Goal: Task Accomplishment & Management: Use online tool/utility

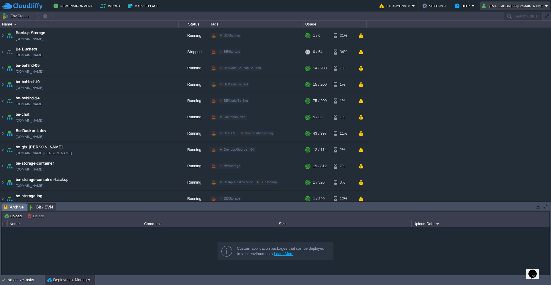
click at [547, 8] on em "[EMAIL_ADDRESS][DOMAIN_NAME]" at bounding box center [515, 5] width 66 height 7
click at [522, 31] on link "Sign out" at bounding box center [521, 31] width 54 height 7
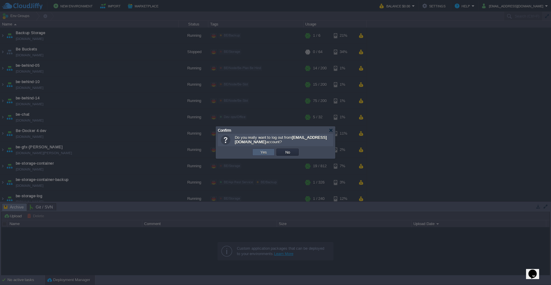
click at [265, 155] on td "Yes" at bounding box center [263, 152] width 22 height 7
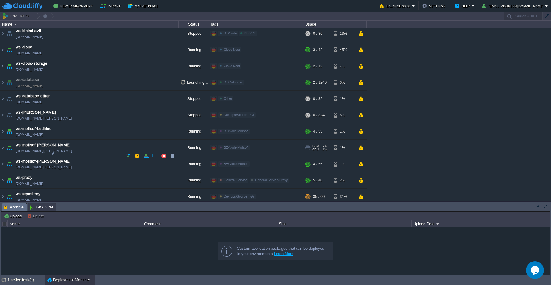
scroll to position [648, 0]
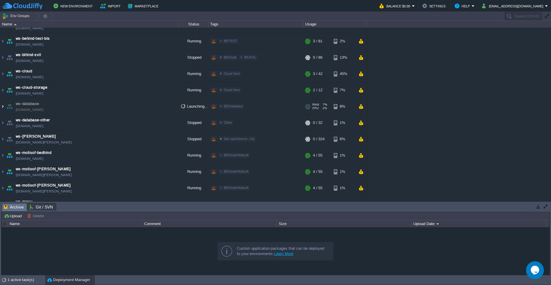
click at [2, 105] on img at bounding box center [2, 107] width 5 height 16
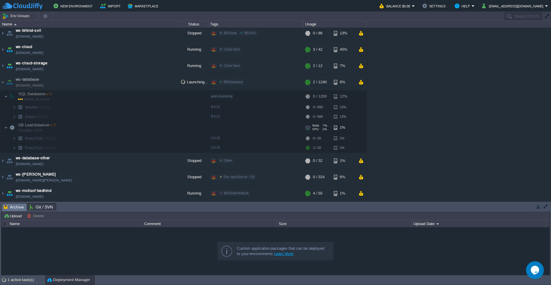
scroll to position [684, 0]
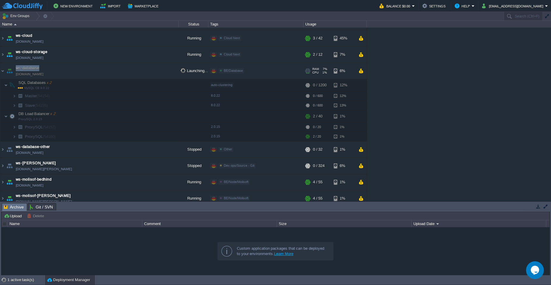
drag, startPoint x: 42, startPoint y: 66, endPoint x: 16, endPoint y: 64, distance: 26.5
click at [16, 64] on td "ws-database ws-database.de-fra1.cloudjiffy.net" at bounding box center [89, 71] width 178 height 16
copy span "ws-database"
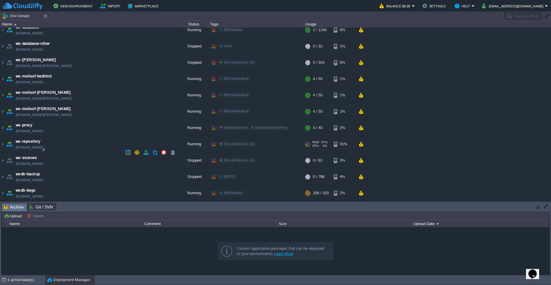
scroll to position [719, 0]
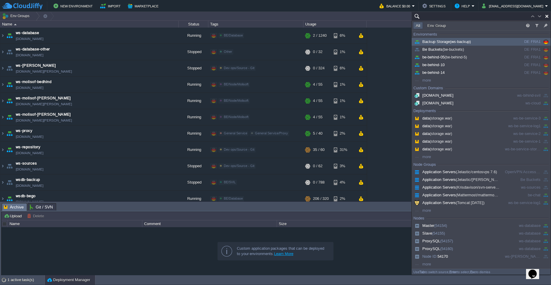
paste input "ws-database"
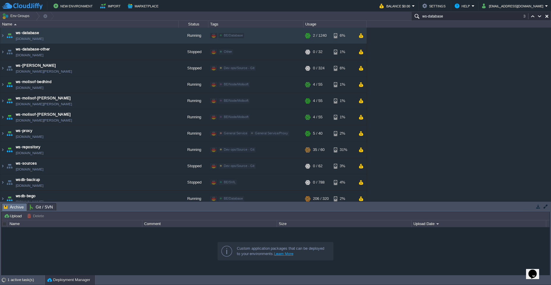
scroll to position [661, 0]
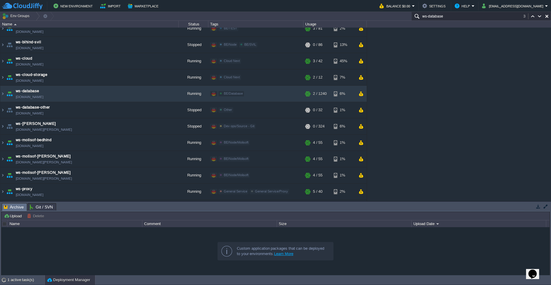
type input "ws-database"
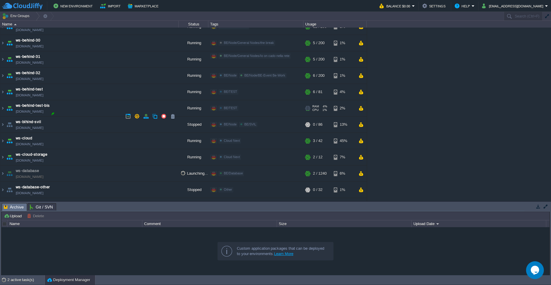
scroll to position [606, 0]
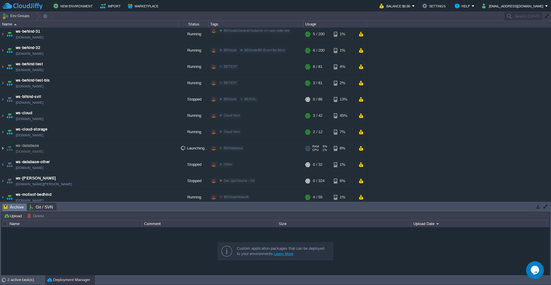
click at [2, 145] on img at bounding box center [2, 149] width 5 height 16
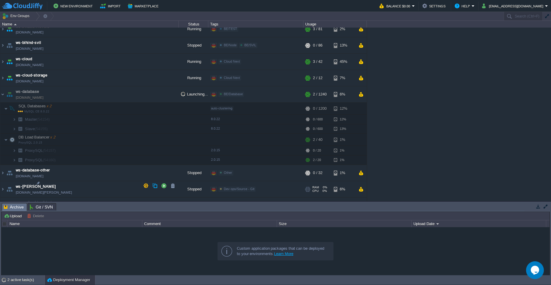
scroll to position [642, 0]
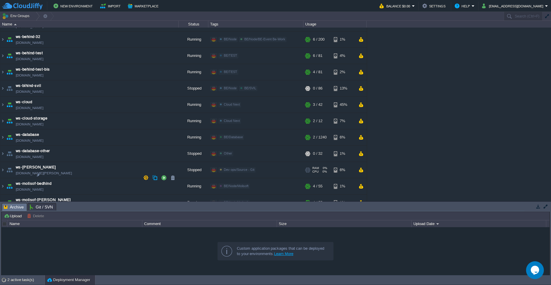
scroll to position [677, 0]
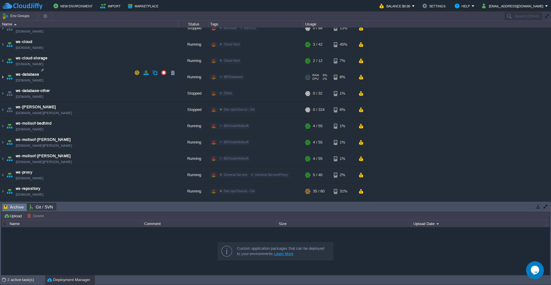
click at [3, 74] on img at bounding box center [2, 77] width 5 height 16
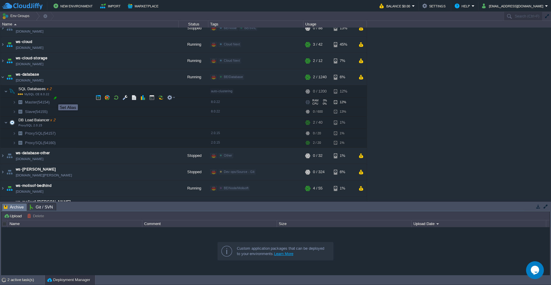
click at [54, 99] on div at bounding box center [55, 97] width 5 height 5
click at [14, 99] on img at bounding box center [14, 102] width 4 height 9
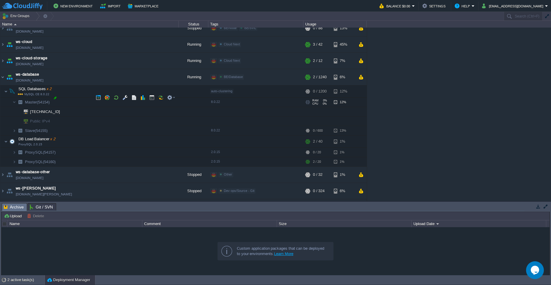
click at [56, 99] on div at bounding box center [55, 97] width 5 height 5
type input "Master"
click at [14, 99] on img at bounding box center [14, 102] width 4 height 9
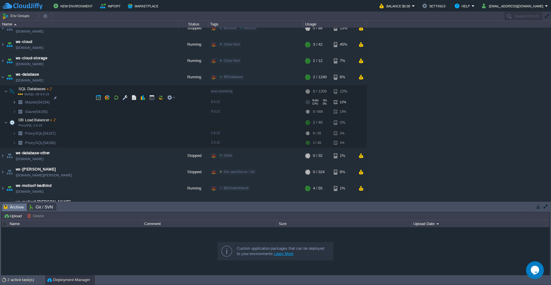
click at [15, 99] on img at bounding box center [14, 102] width 4 height 9
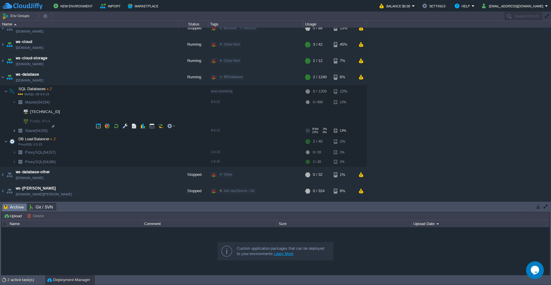
click at [14, 130] on img at bounding box center [14, 130] width 4 height 9
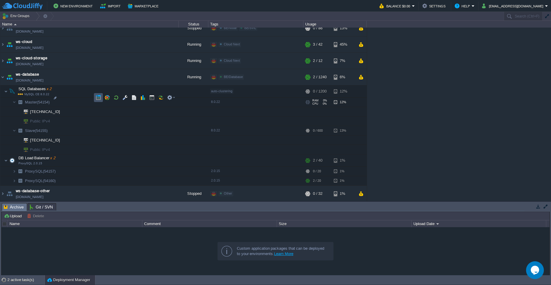
click at [97, 99] on button "button" at bounding box center [98, 97] width 5 height 5
click at [100, 130] on td at bounding box center [98, 126] width 9 height 9
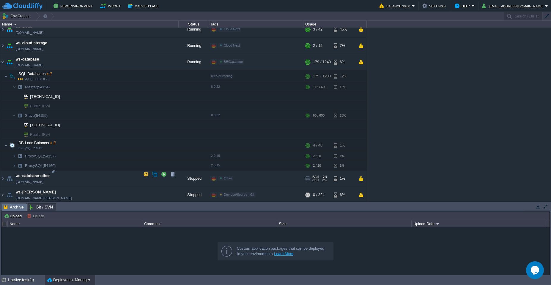
scroll to position [713, 0]
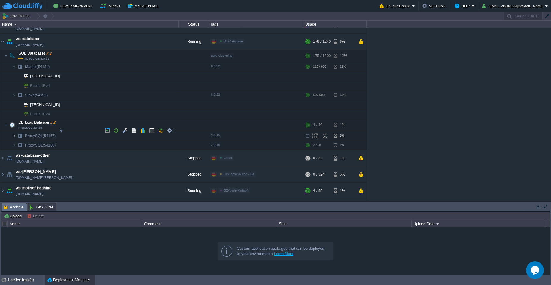
click at [15, 132] on img at bounding box center [14, 135] width 4 height 9
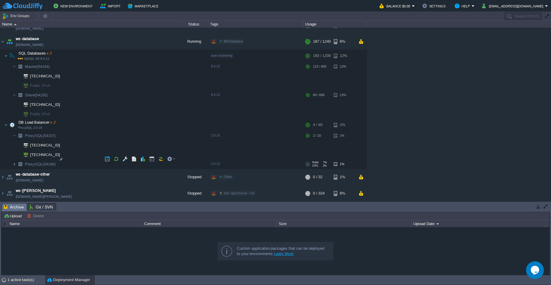
click at [15, 161] on img at bounding box center [14, 164] width 4 height 9
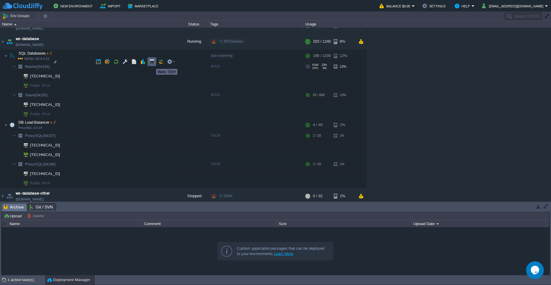
click at [152, 63] on button "button" at bounding box center [151, 61] width 5 height 5
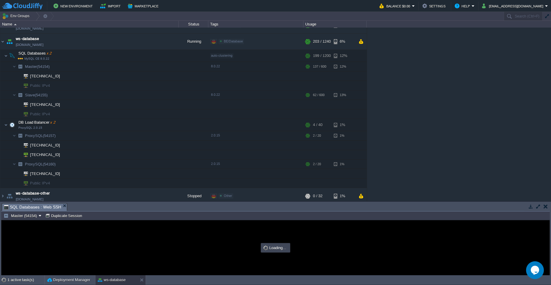
scroll to position [0, 0]
type input "#000000"
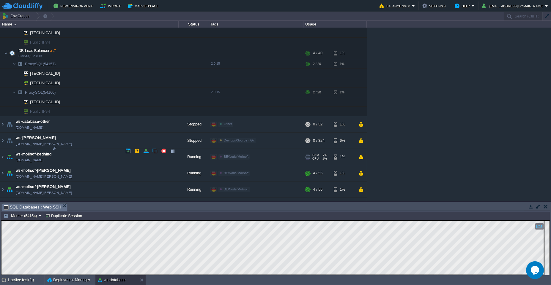
scroll to position [855, 0]
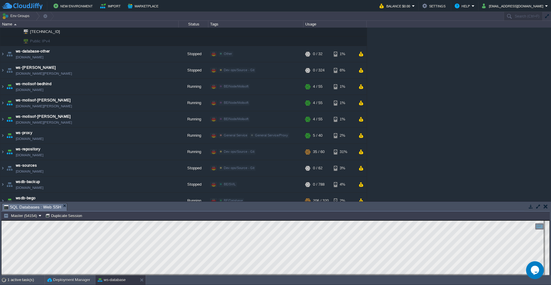
click at [545, 208] on button "button" at bounding box center [545, 206] width 4 height 5
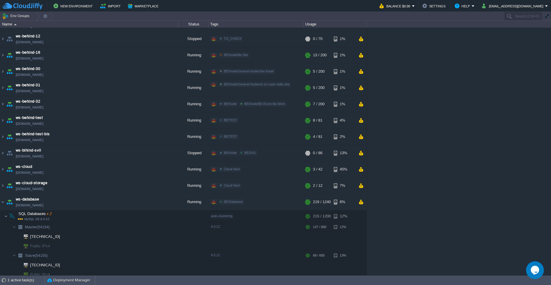
scroll to position [496, 0]
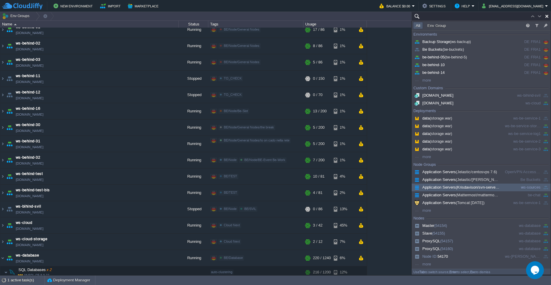
paste input "[DOMAIN_NAME]"
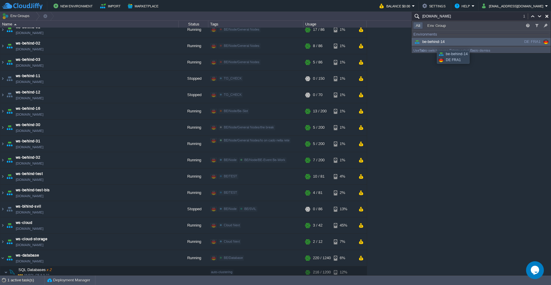
type input "[DOMAIN_NAME]"
click at [432, 44] on div "be-behind-14" at bounding box center [458, 42] width 90 height 7
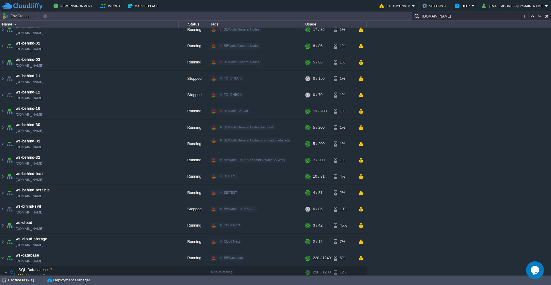
scroll to position [0, 0]
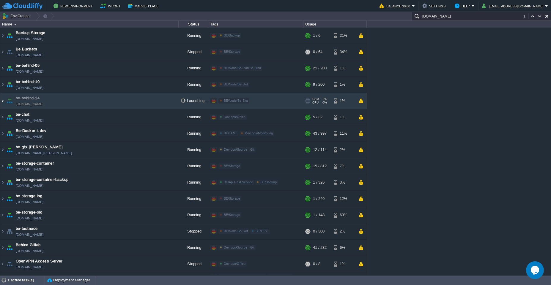
click at [3, 102] on img at bounding box center [2, 101] width 5 height 16
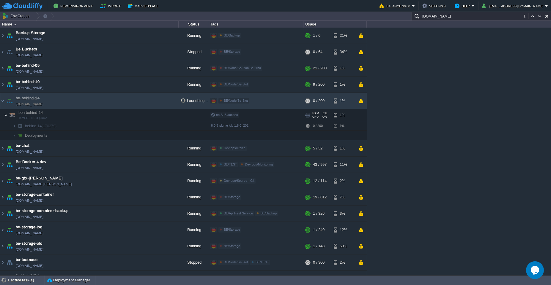
click at [6, 117] on img at bounding box center [6, 115] width 4 height 12
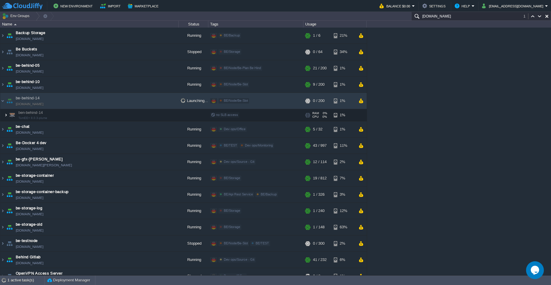
click at [6, 117] on img at bounding box center [6, 115] width 4 height 12
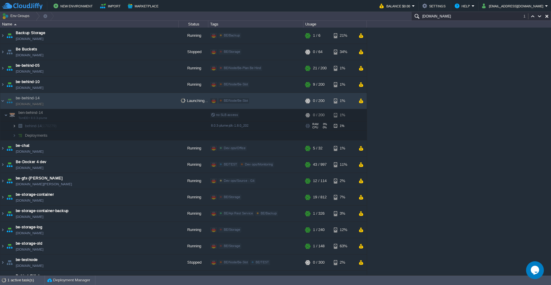
click at [14, 128] on img at bounding box center [14, 126] width 4 height 9
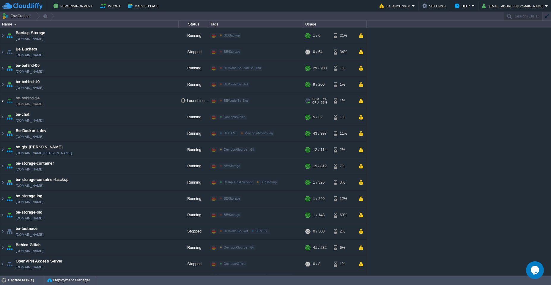
click at [3, 104] on img at bounding box center [2, 101] width 5 height 16
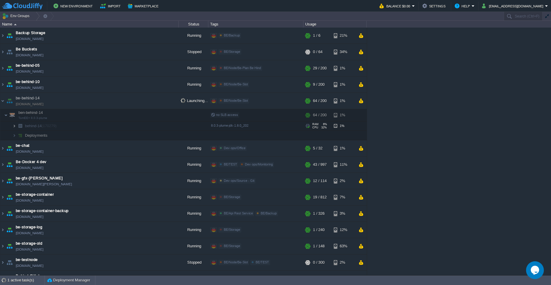
click at [13, 127] on img at bounding box center [14, 126] width 4 height 9
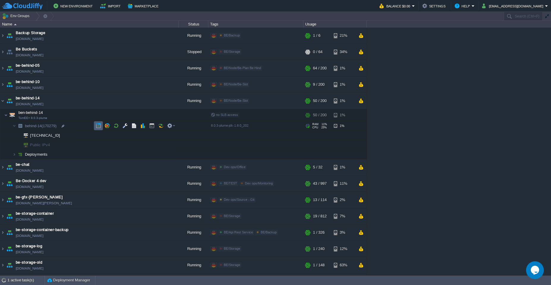
click at [97, 128] on button "button" at bounding box center [98, 125] width 5 height 5
click at [153, 117] on button "button" at bounding box center [151, 115] width 5 height 5
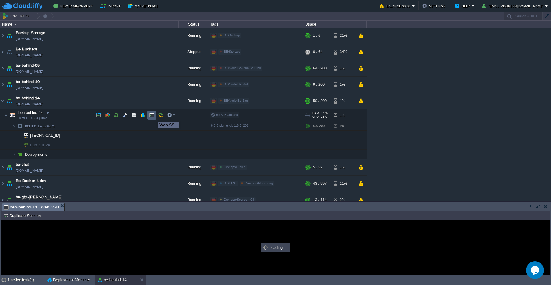
type input "#000000"
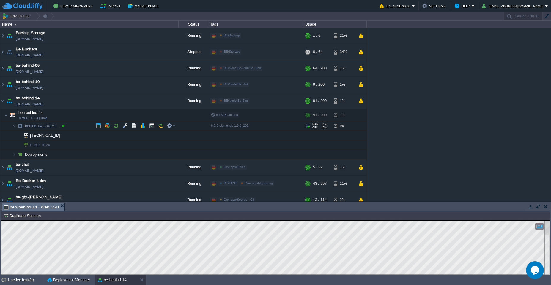
click at [64, 127] on div at bounding box center [62, 126] width 5 height 5
click at [132, 117] on button "button" at bounding box center [133, 115] width 5 height 5
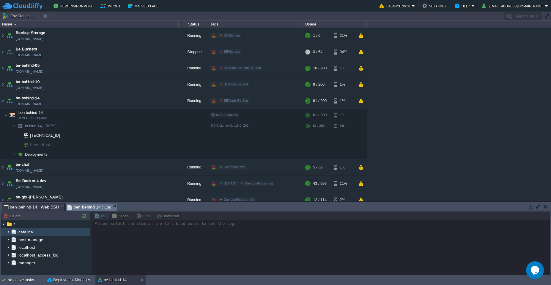
click at [9, 232] on img at bounding box center [8, 232] width 5 height 8
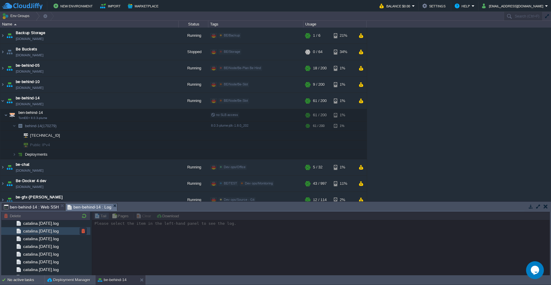
scroll to position [107, 0]
click at [38, 243] on span "catalina.out" at bounding box center [34, 241] width 24 height 5
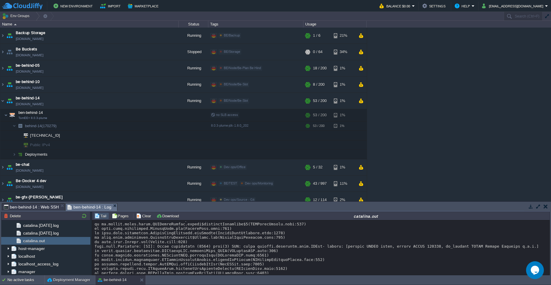
scroll to position [5717, 0]
